Goal: Obtain resource: Obtain resource

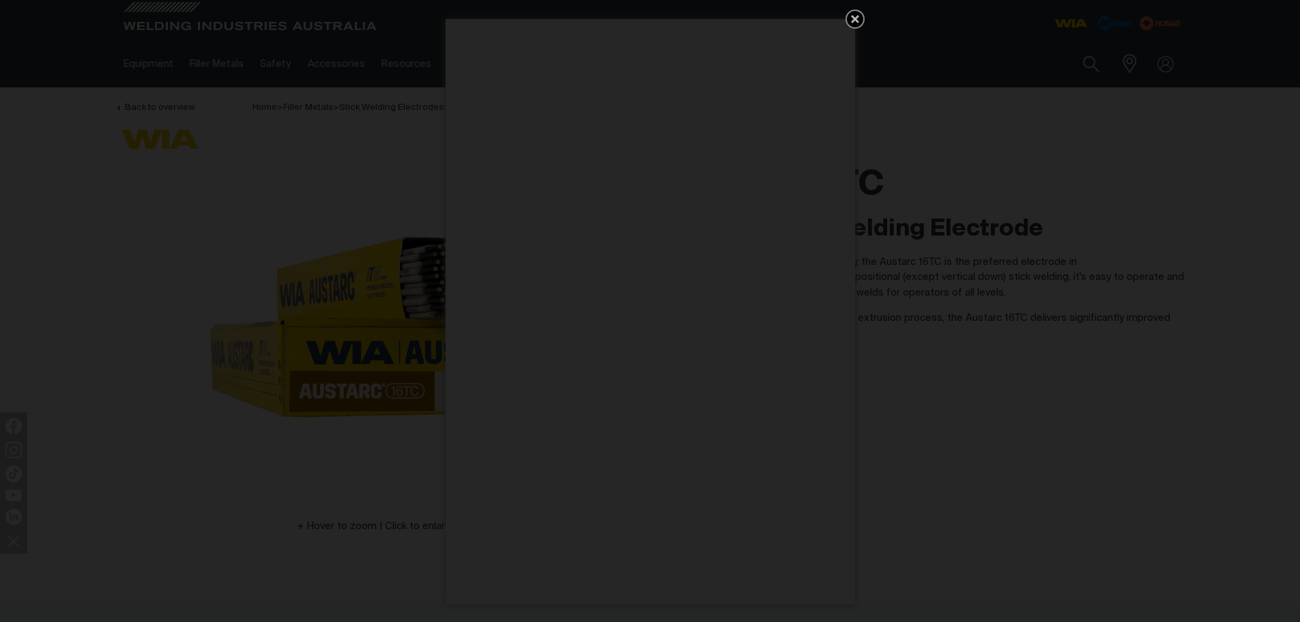
click at [861, 21] on icon "Get 5 WIA Welding Guides Free!" at bounding box center [855, 19] width 16 height 16
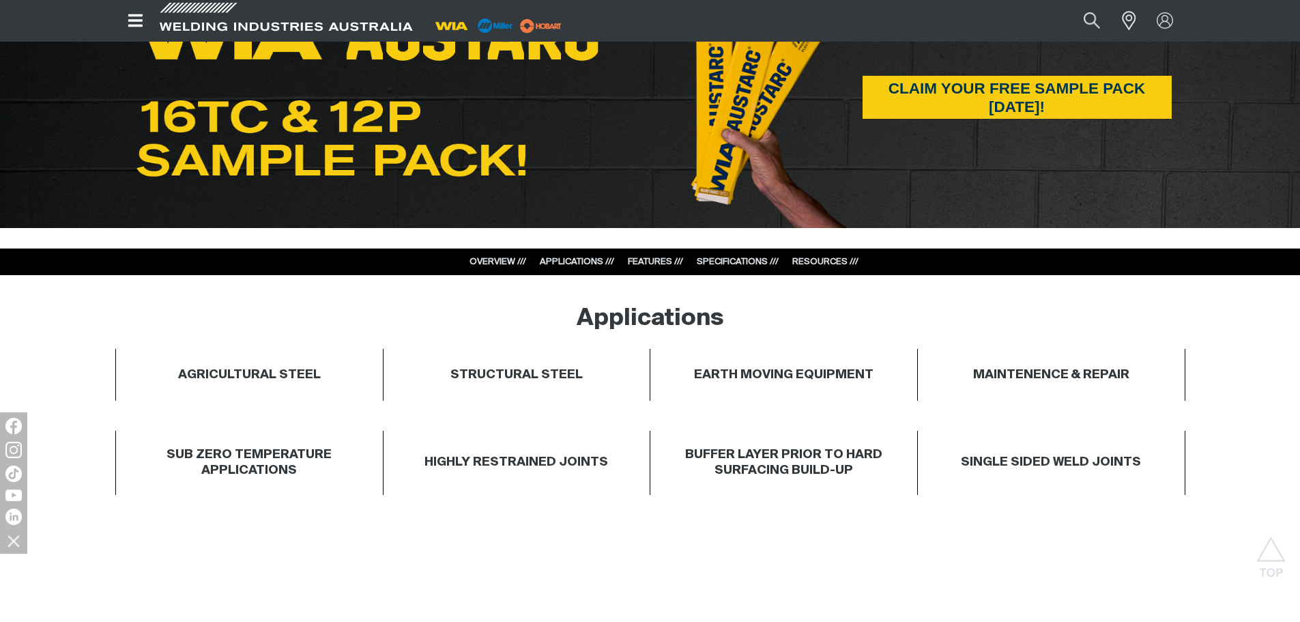
scroll to position [910, 0]
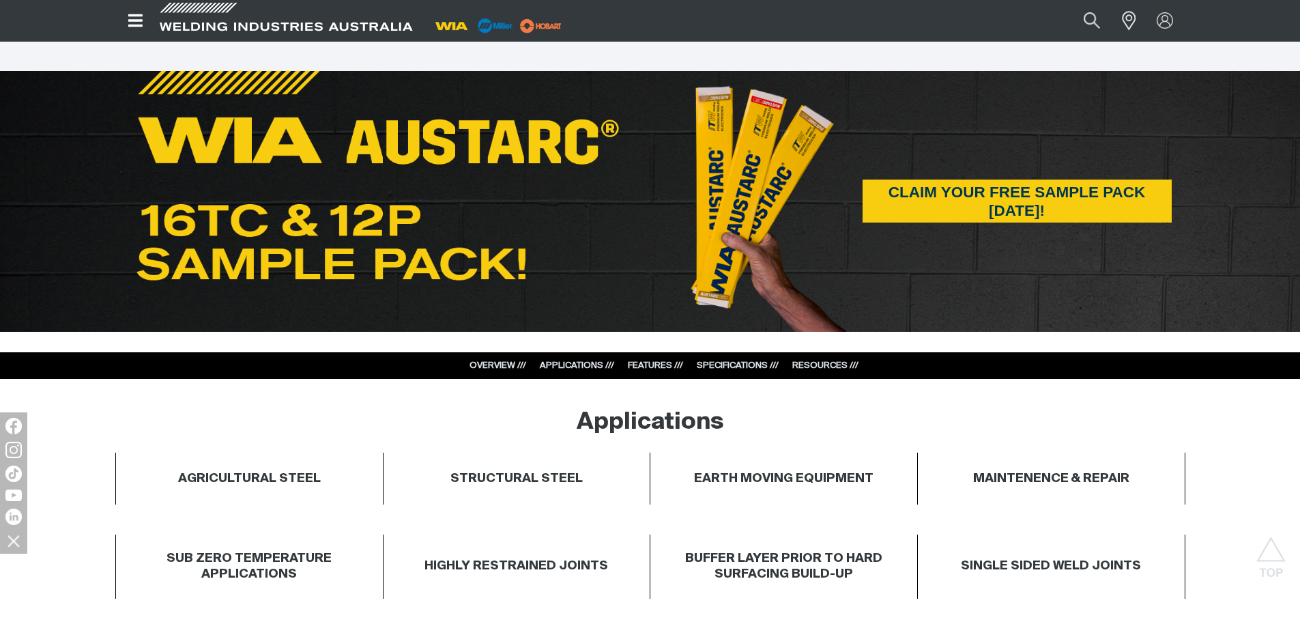
scroll to position [910, 0]
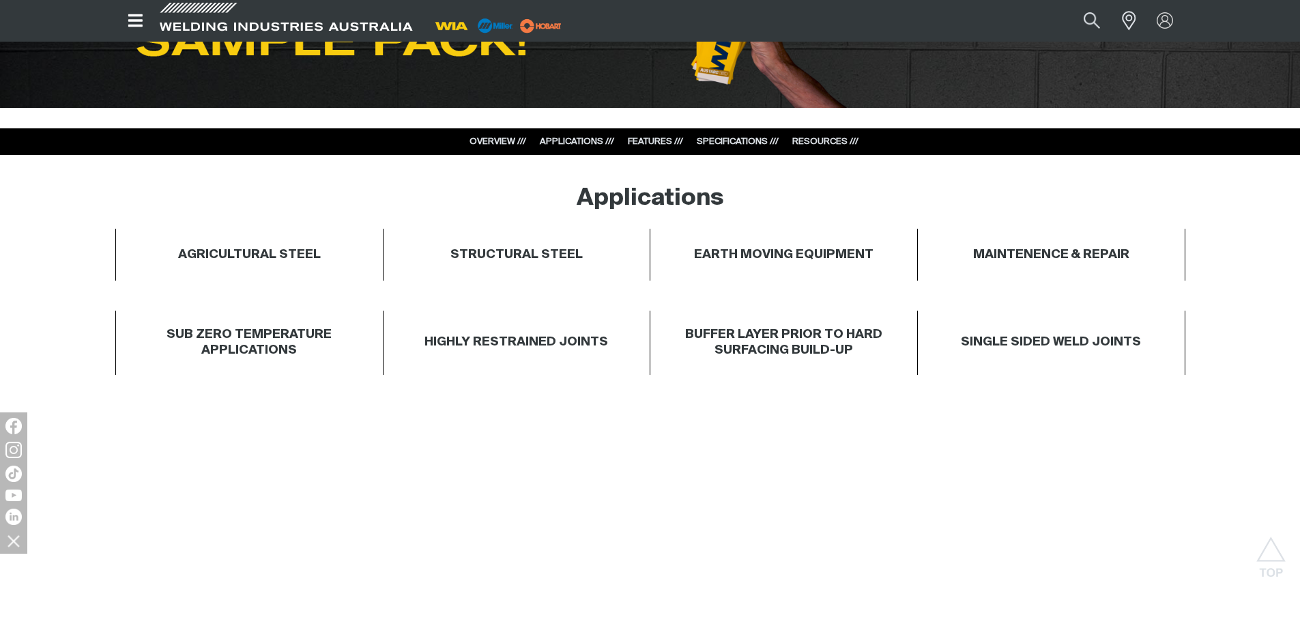
click at [738, 139] on link "SPECIFICATIONS ///" at bounding box center [738, 141] width 82 height 9
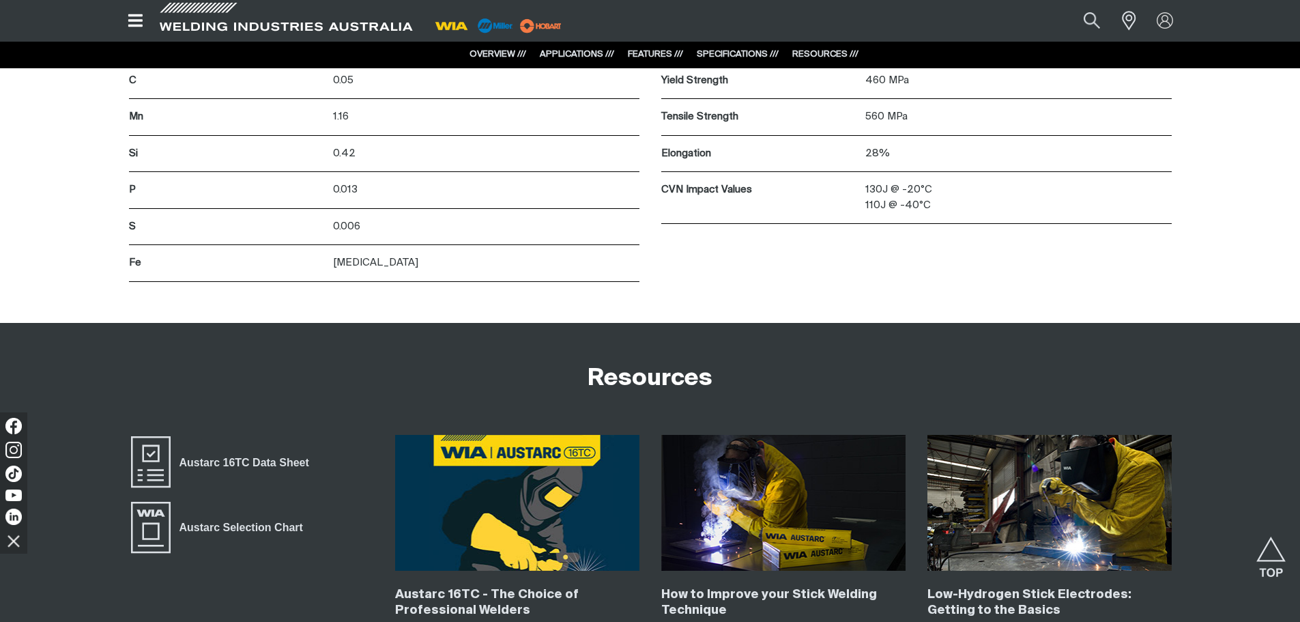
scroll to position [5560, 0]
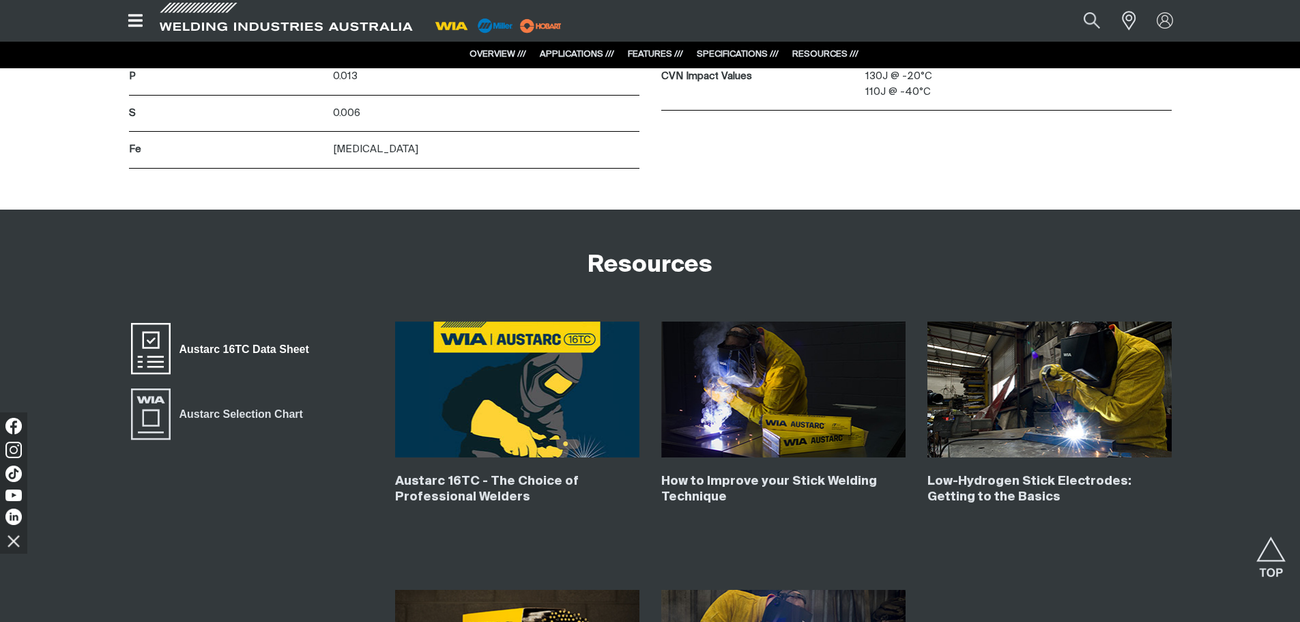
click at [248, 353] on span "Austarc 16TC Data Sheet" at bounding box center [244, 349] width 147 height 18
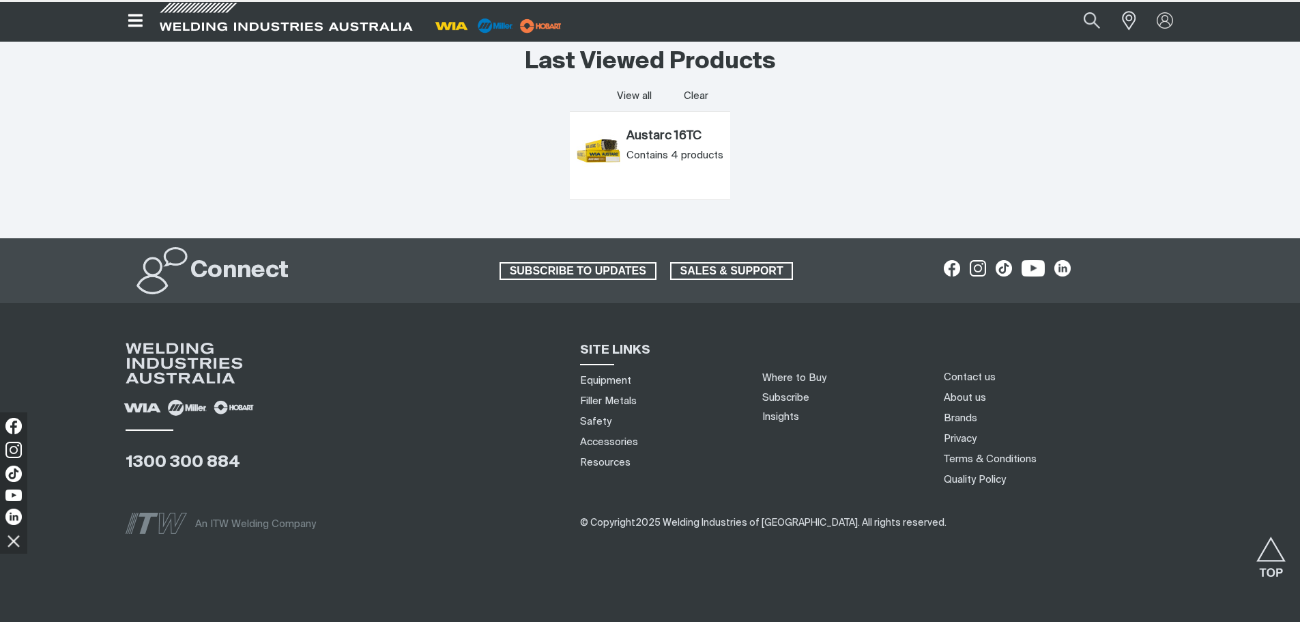
scroll to position [0, 0]
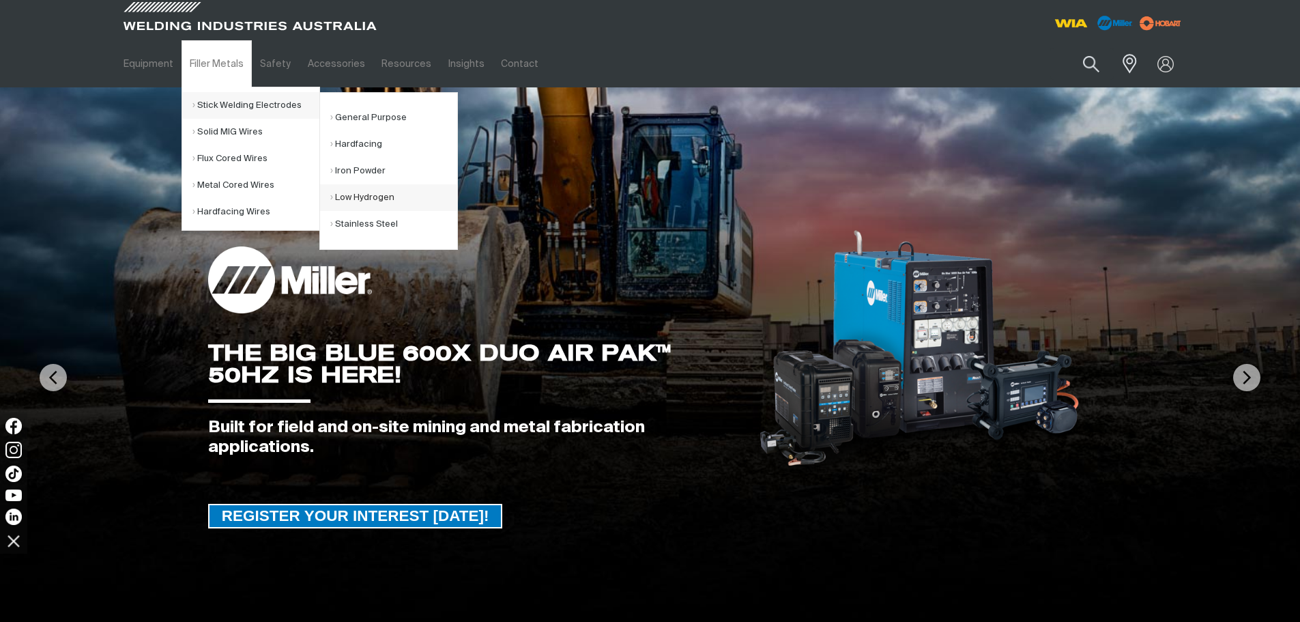
click at [379, 194] on link "Low Hydrogen" at bounding box center [393, 197] width 127 height 27
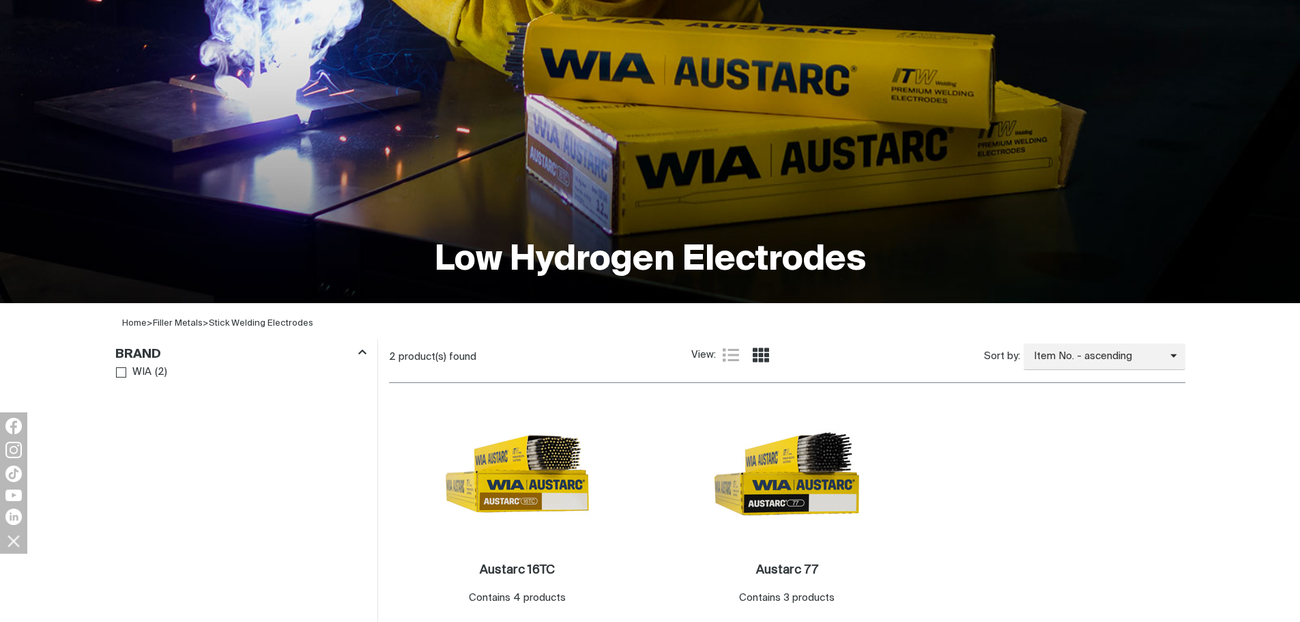
scroll to position [227, 0]
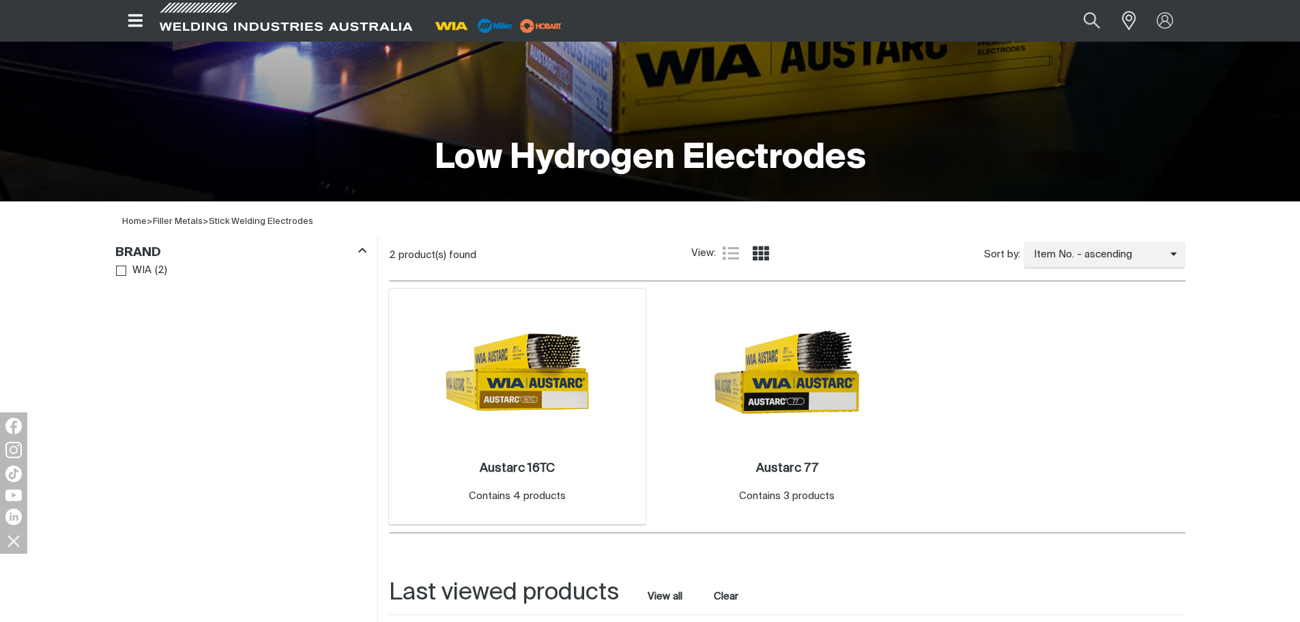
click at [543, 361] on img at bounding box center [517, 372] width 146 height 146
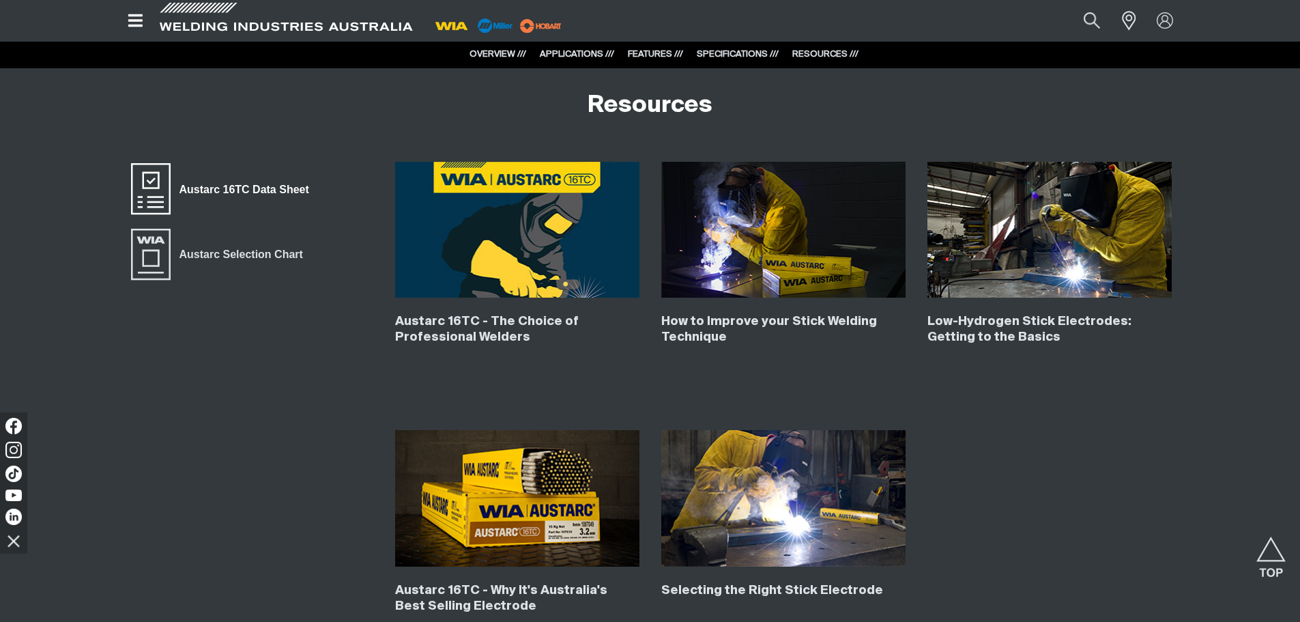
scroll to position [5687, 0]
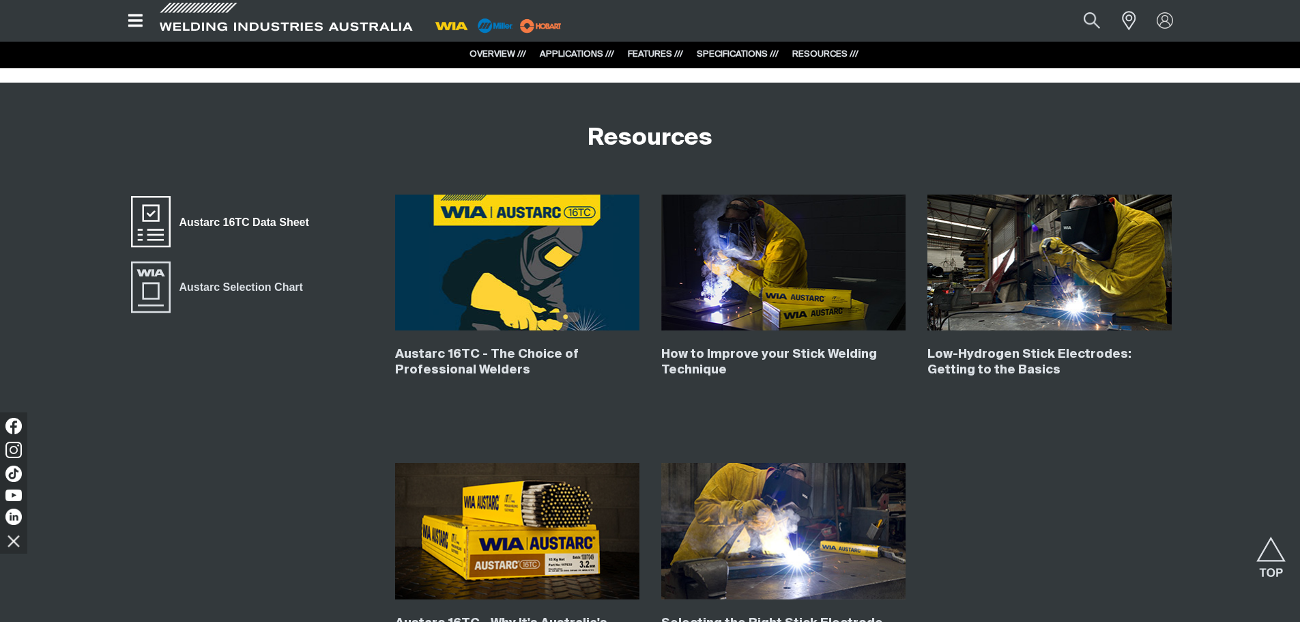
click at [266, 223] on span "Austarc 16TC Data Sheet" at bounding box center [244, 222] width 147 height 18
click at [231, 390] on div "Austarc 16TC Data Sheet Austarc Selection Chart" at bounding box center [251, 294] width 244 height 200
click at [240, 287] on span "Austarc Selection Chart" at bounding box center [241, 287] width 141 height 18
